Goal: Information Seeking & Learning: Learn about a topic

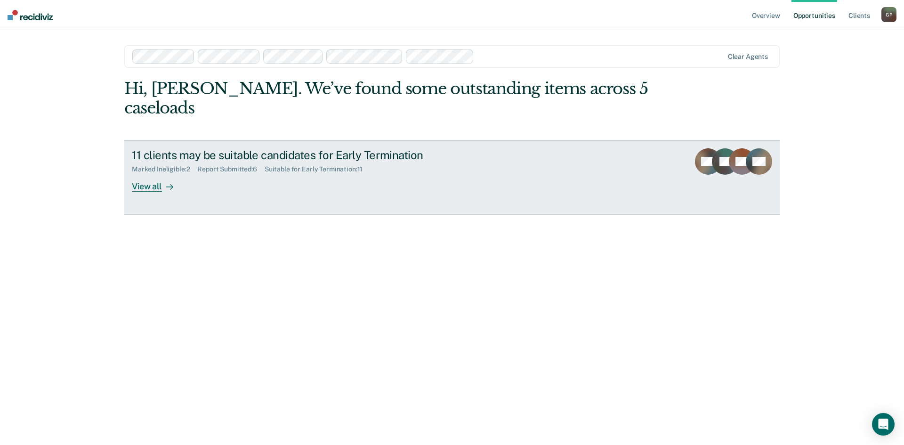
click at [157, 173] on div "View all" at bounding box center [158, 182] width 53 height 18
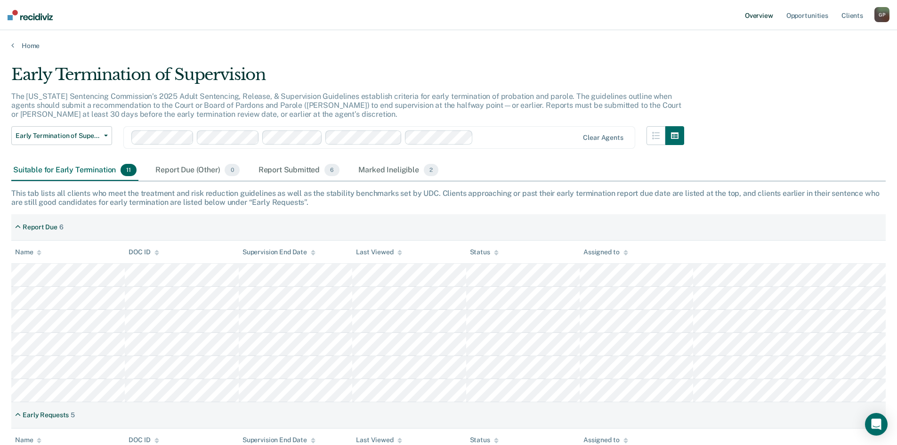
click at [762, 16] on link "Overview" at bounding box center [759, 15] width 32 height 30
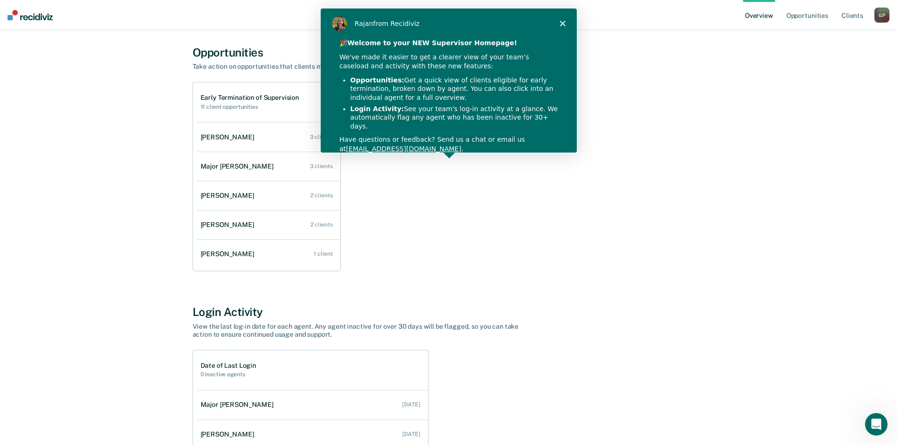
click at [562, 20] on icon "Close" at bounding box center [562, 23] width 6 height 6
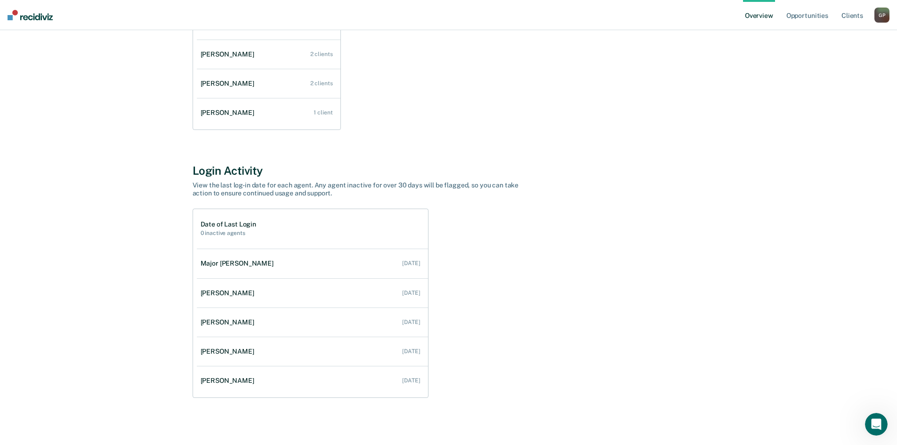
scroll to position [200, 0]
